Goal: Information Seeking & Learning: Learn about a topic

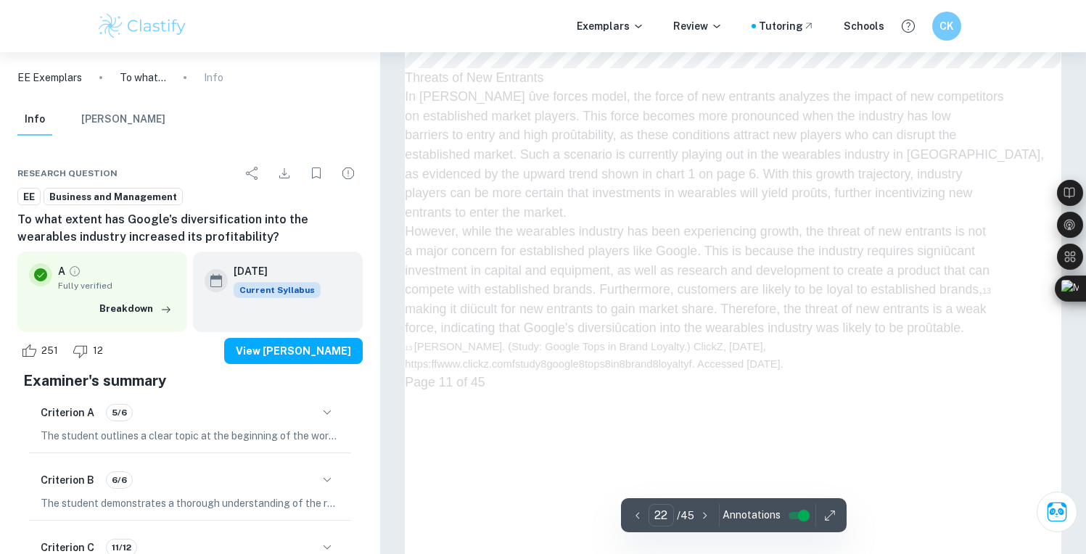
scroll to position [17904, 0]
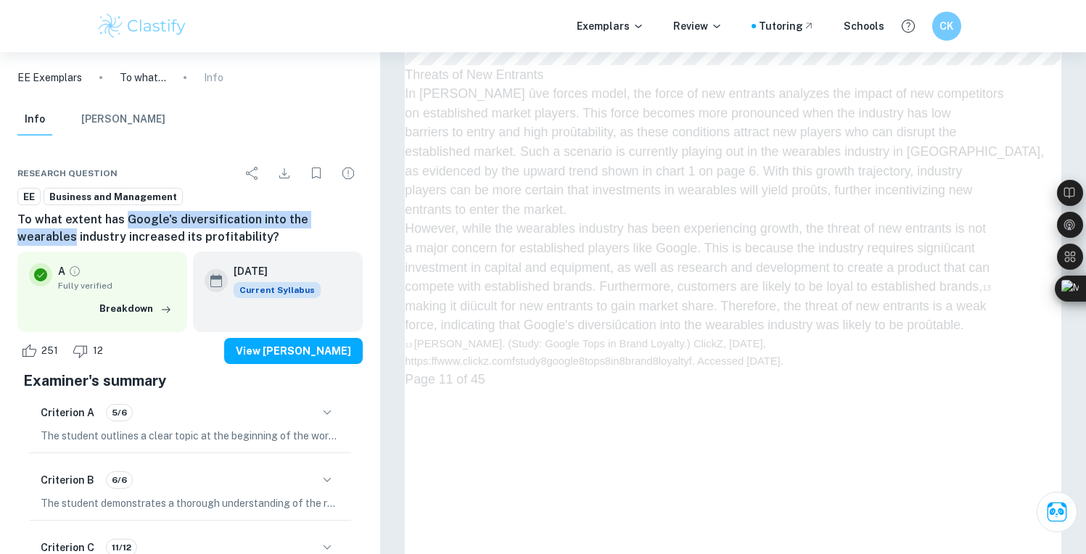
drag, startPoint x: 355, startPoint y: 222, endPoint x: 123, endPoint y: 223, distance: 232.1
click at [123, 223] on h6 "To what extent has Google's diversification into the wearables industry increas…" at bounding box center [189, 228] width 345 height 35
copy h6 "Google's diversification into the wearables"
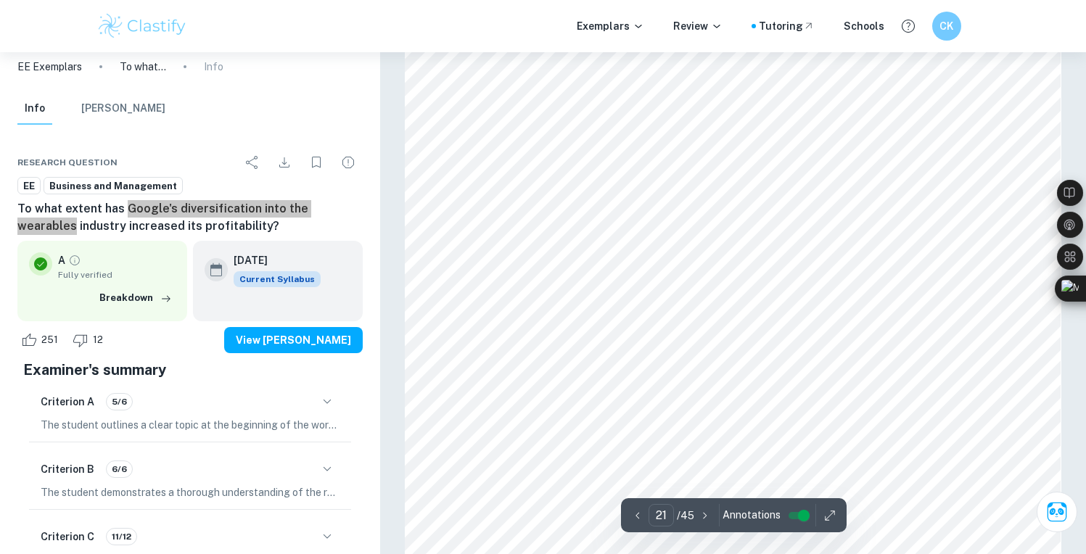
scroll to position [17204, 0]
drag, startPoint x: 1053, startPoint y: 94, endPoint x: 1031, endPoint y: 94, distance: 22.5
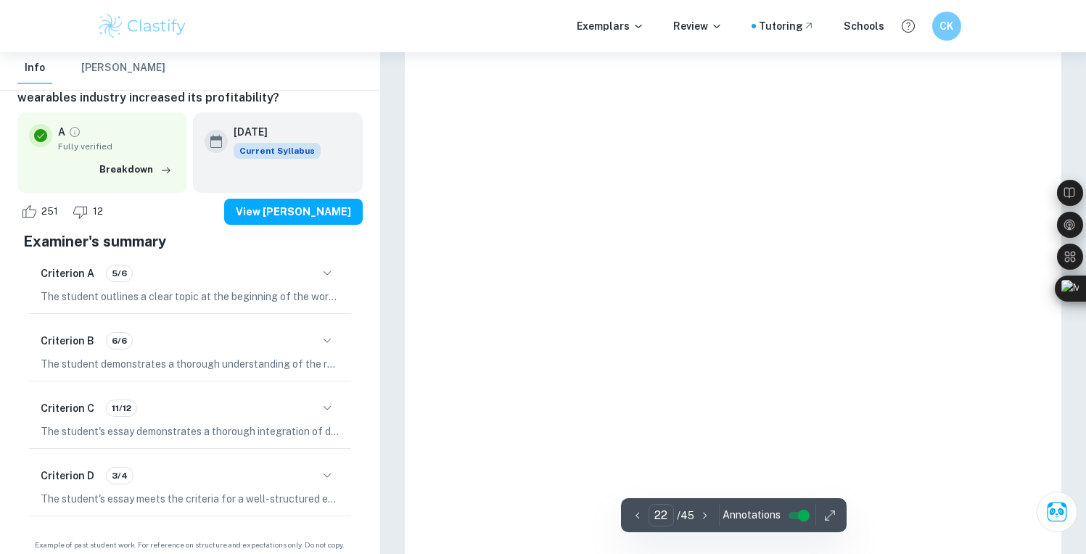
scroll to position [18247, 0]
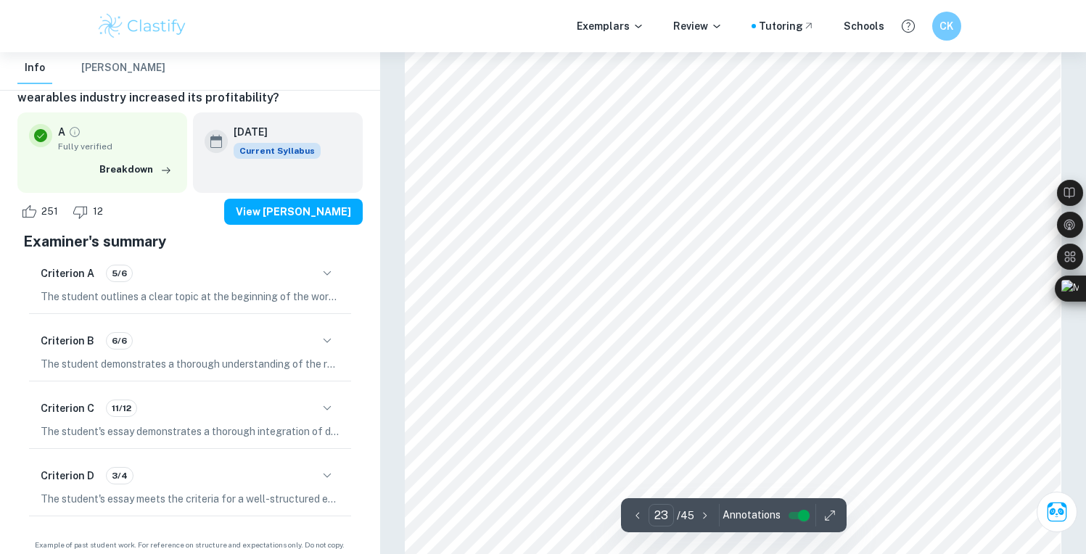
type input "22"
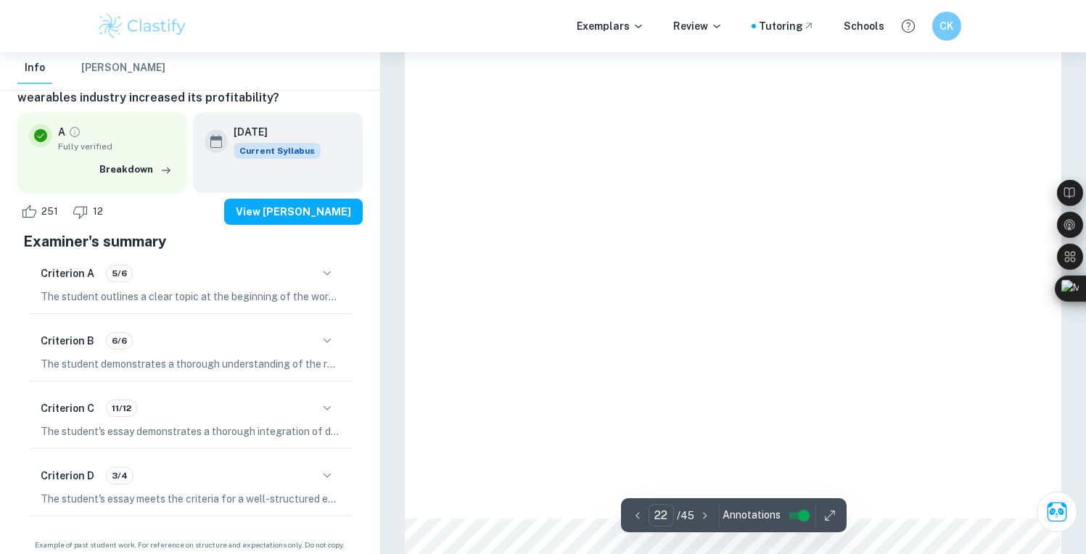
scroll to position [18258, 0]
